Goal: Task Accomplishment & Management: Manage account settings

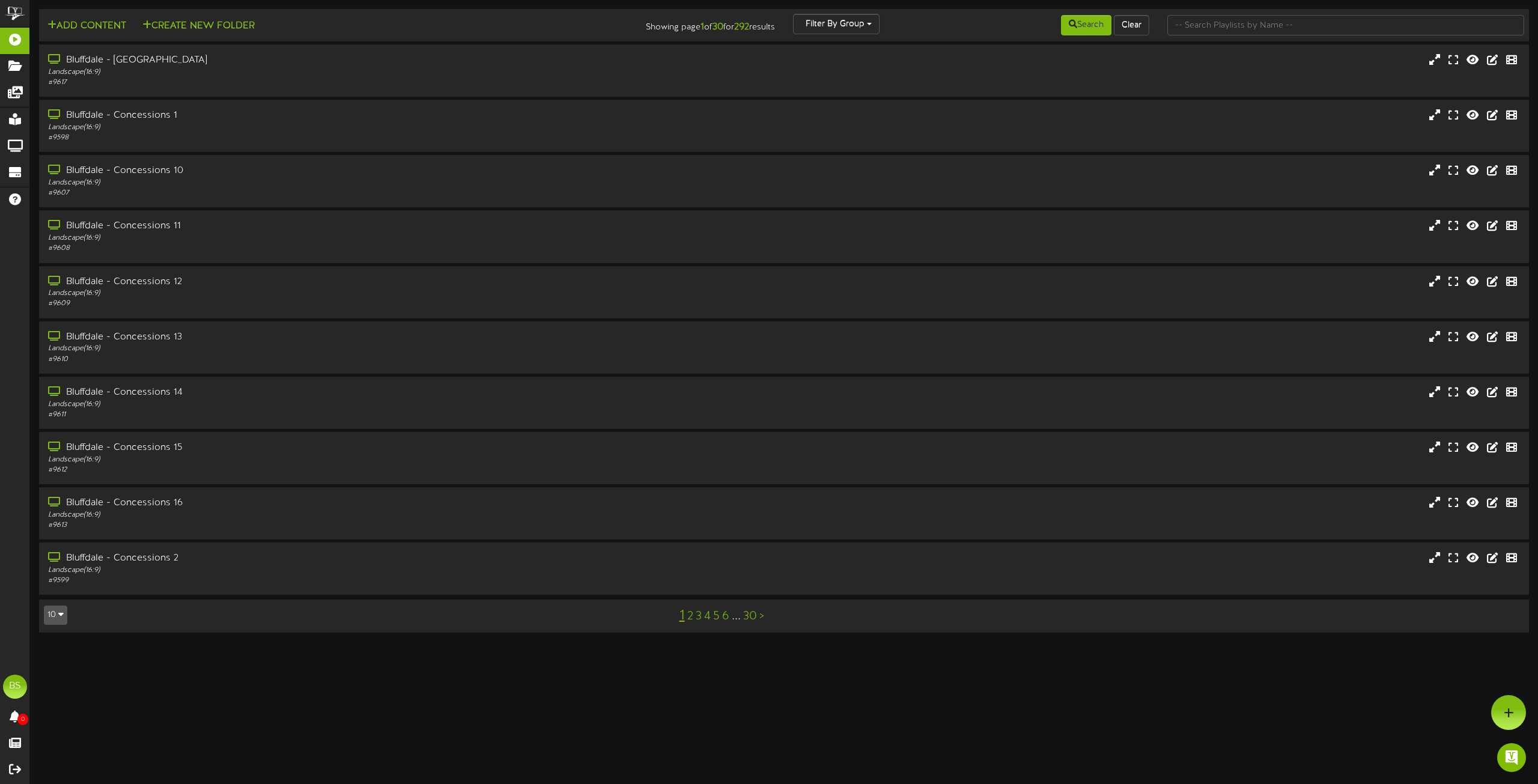
click at [689, 618] on link "2" at bounding box center [690, 616] width 6 height 13
click at [164, 171] on div "Bluffdale - Concessions 5" at bounding box center [348, 171] width 604 height 14
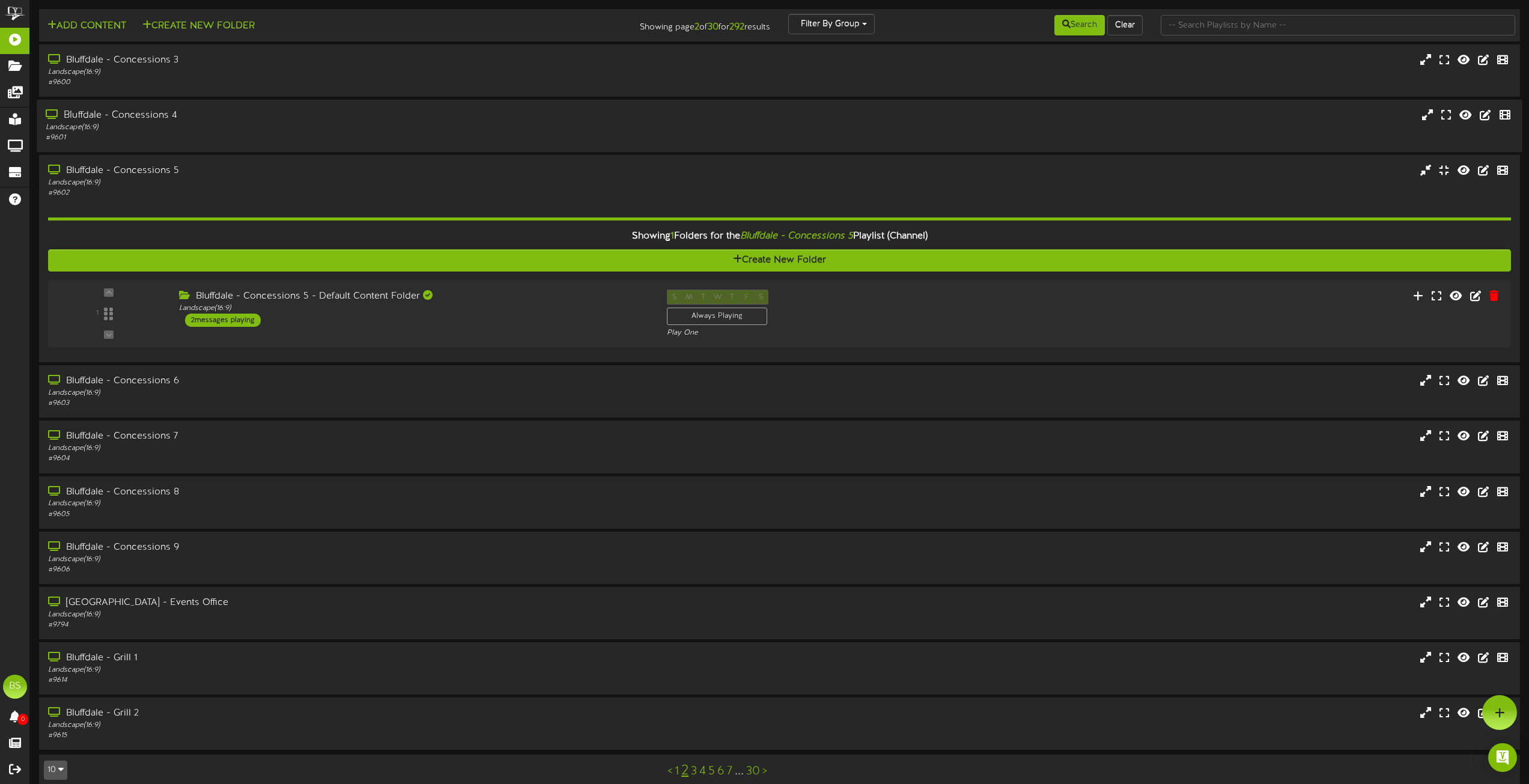
click at [162, 112] on div "Bluffdale - Concessions 4" at bounding box center [347, 115] width 601 height 14
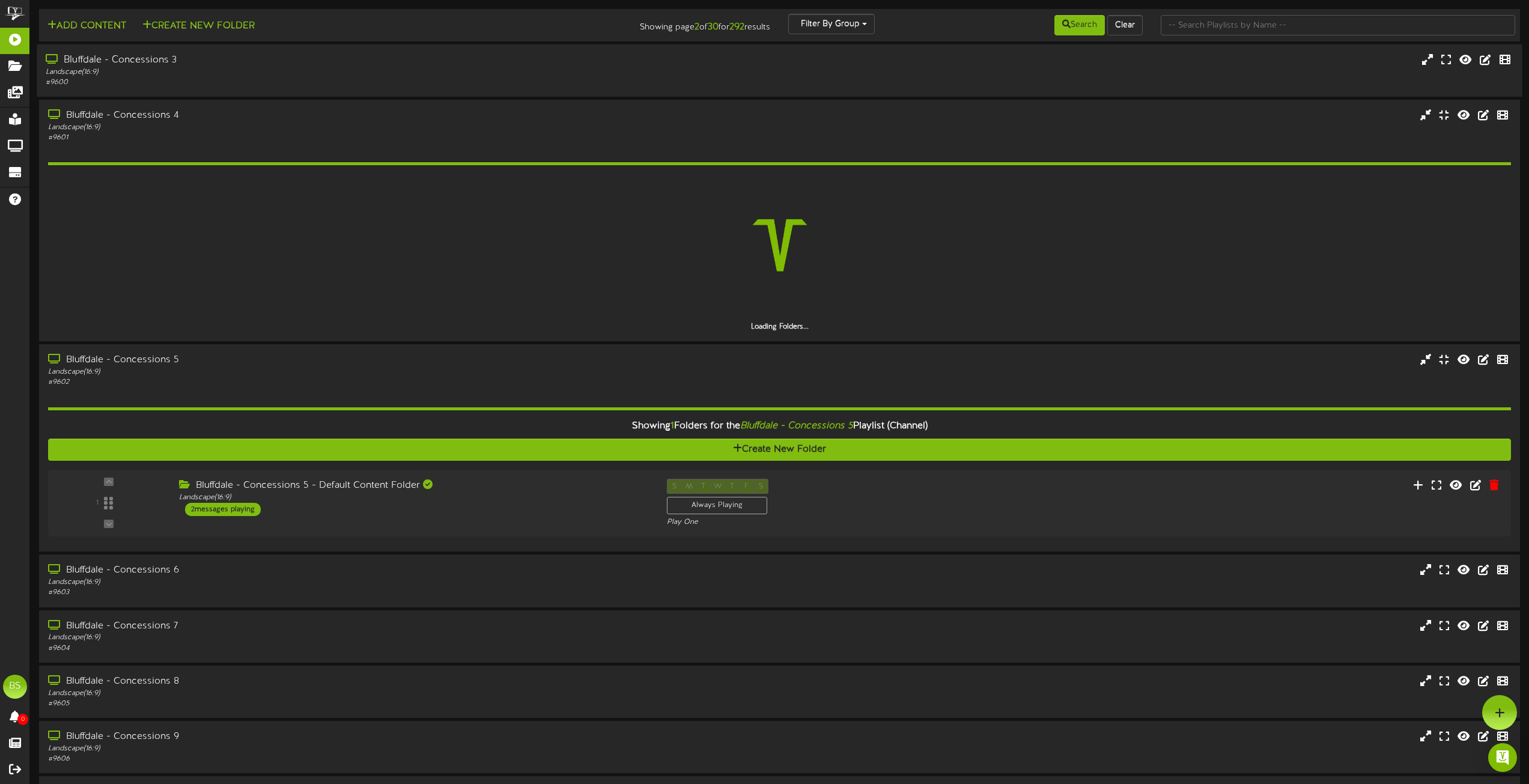
click at [170, 61] on div "Bluffdale - Concessions 3" at bounding box center [347, 61] width 601 height 14
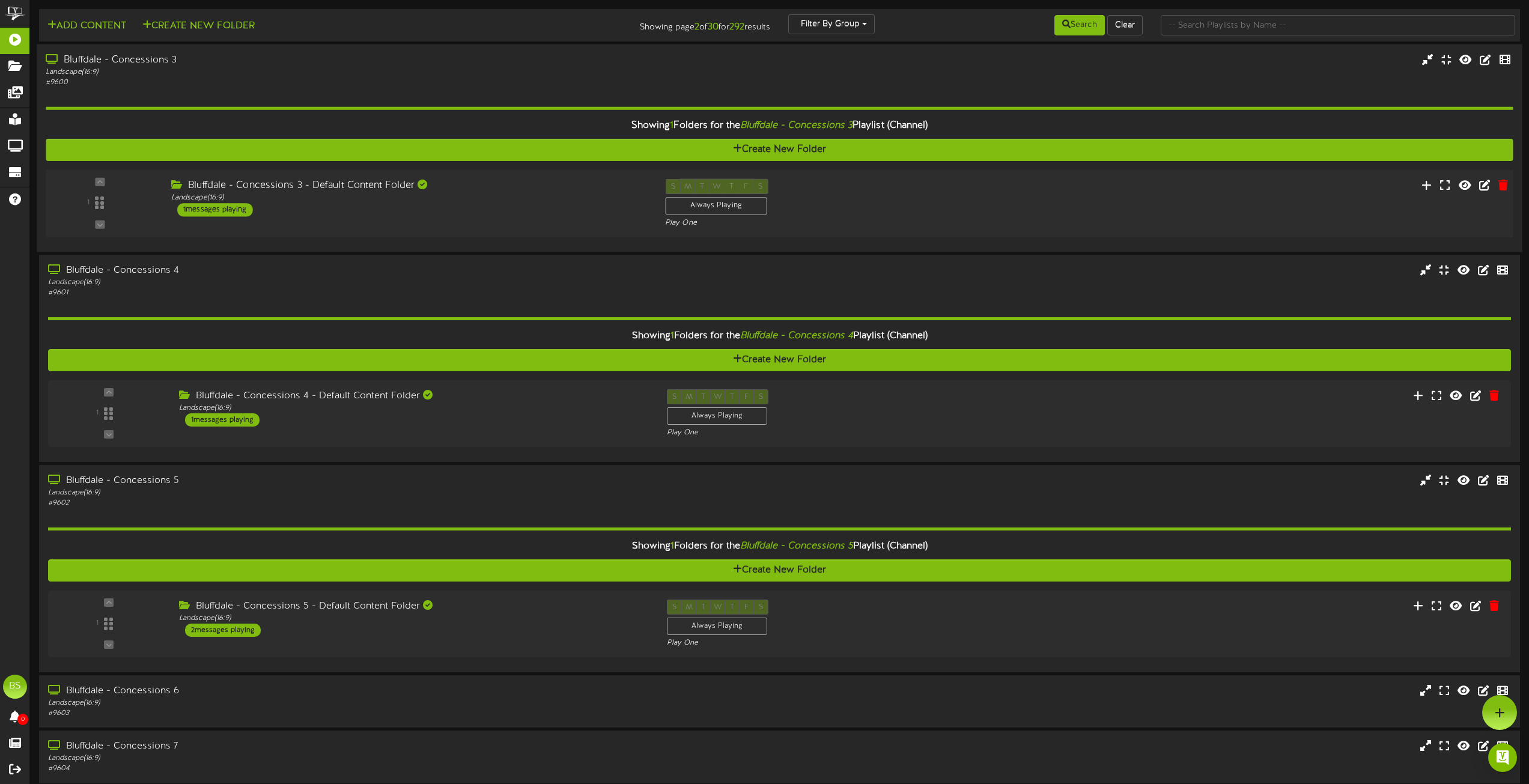
click at [237, 207] on div "1 messages playing" at bounding box center [215, 209] width 76 height 13
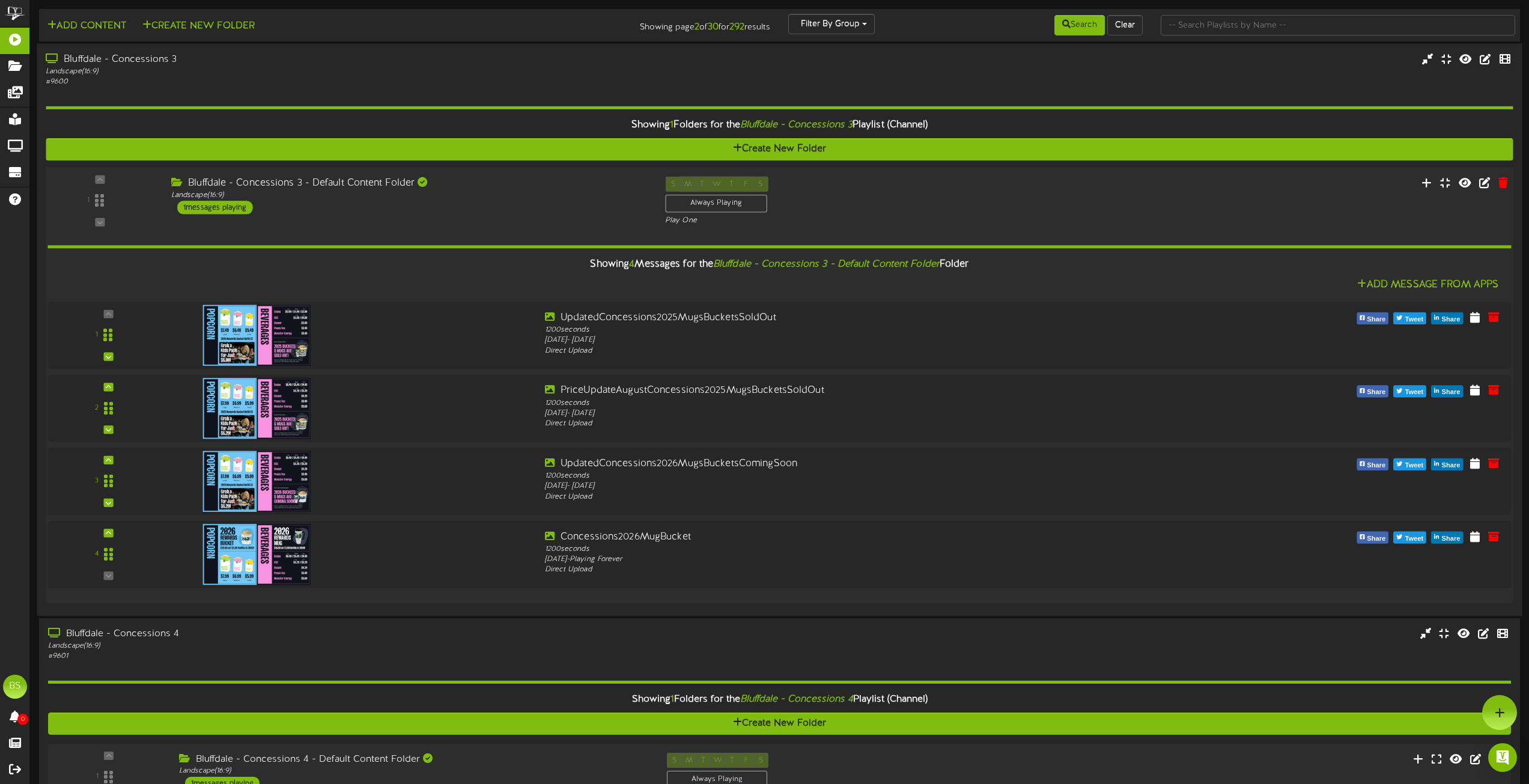
click at [169, 274] on div "Showing 4 Messages for the Bluffdale - Concessions 3 - Default Content Folder F…" at bounding box center [779, 265] width 1482 height 26
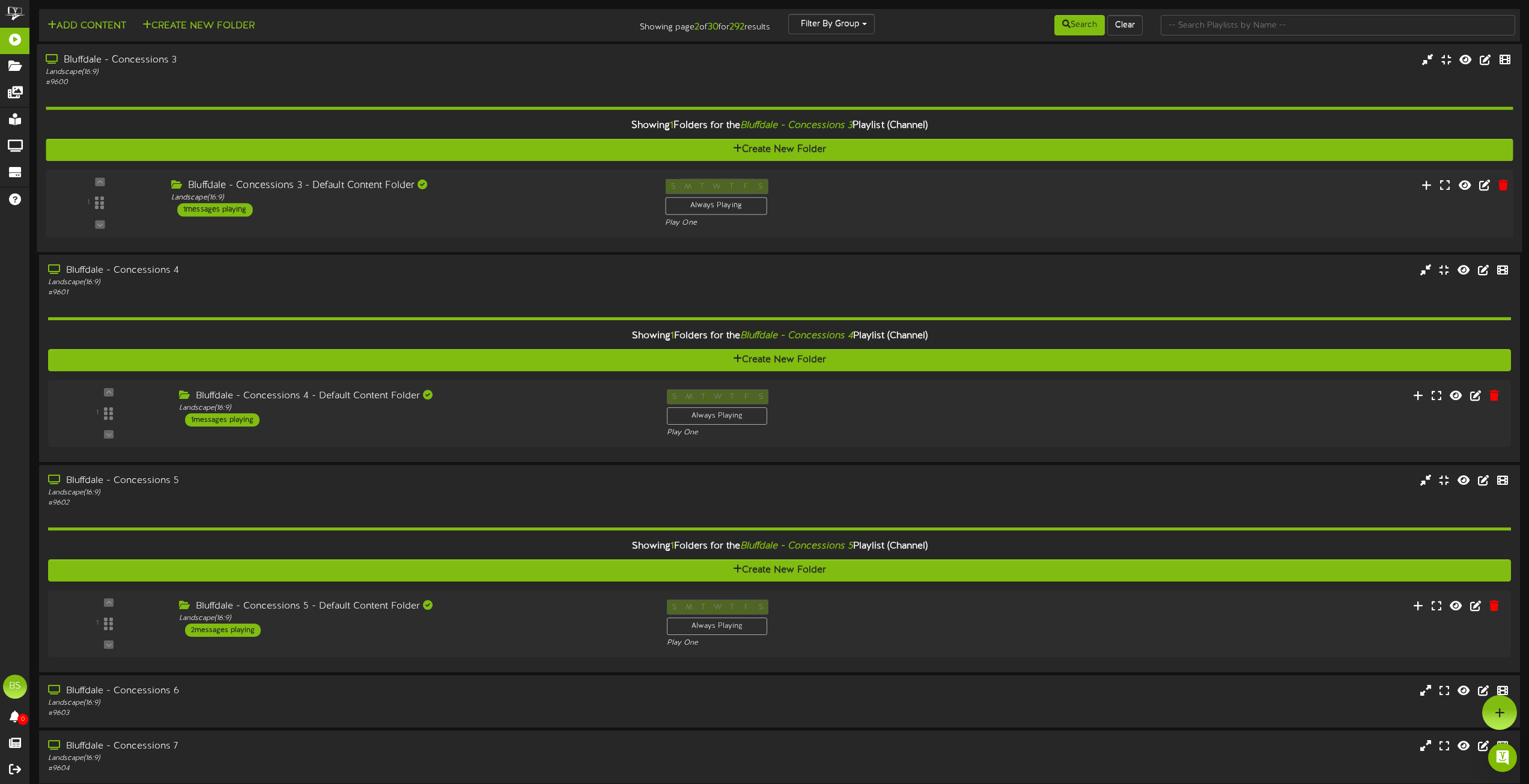
click at [228, 211] on div "1 messages playing" at bounding box center [215, 209] width 76 height 13
